Goal: Task Accomplishment & Management: Manage account settings

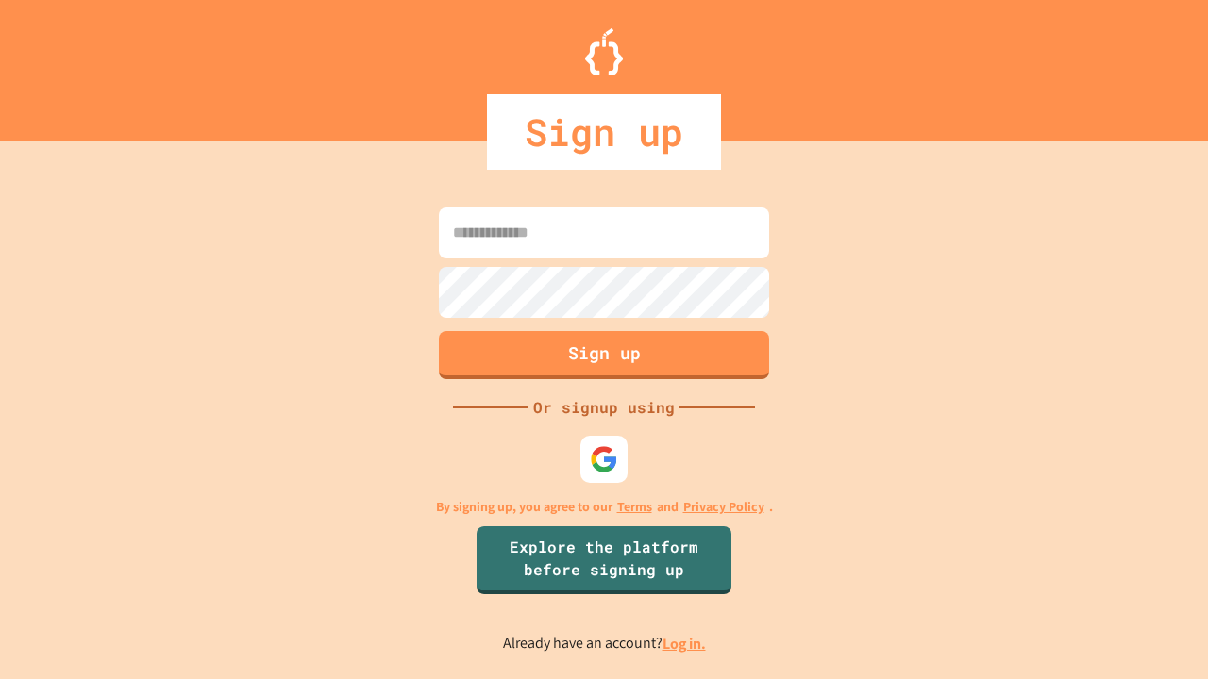
click at [685, 643] on link "Log in." at bounding box center [683, 644] width 43 height 20
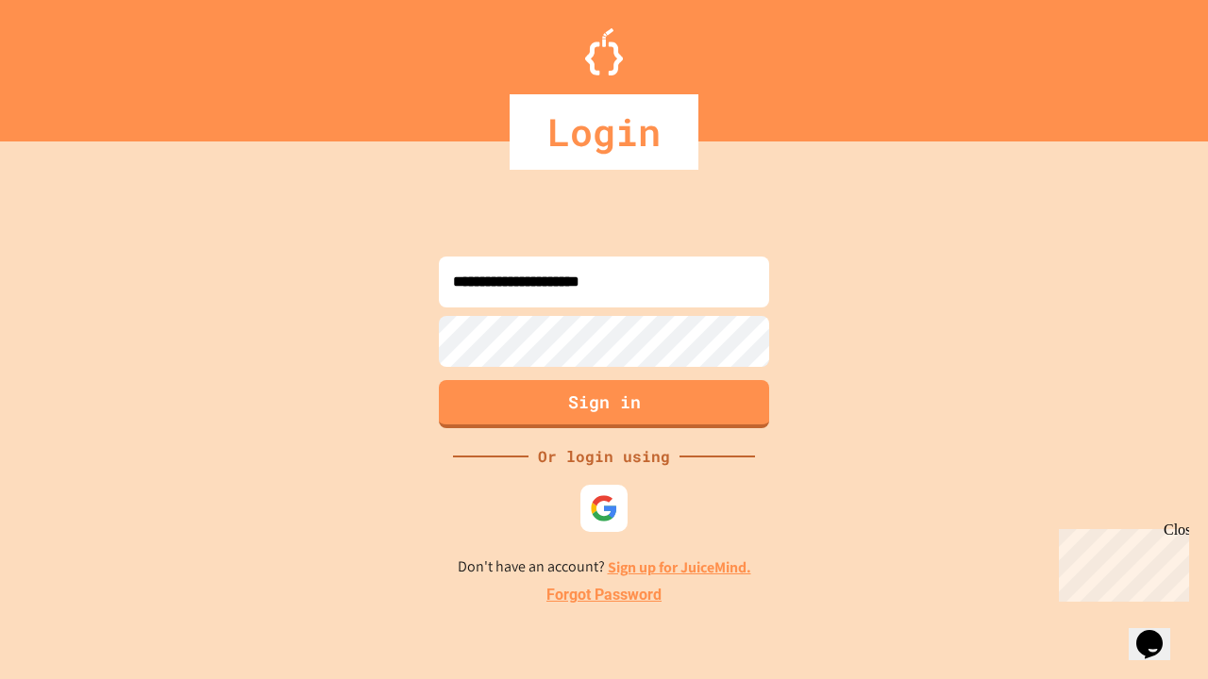
type input "**********"
